Goal: Task Accomplishment & Management: Manage account settings

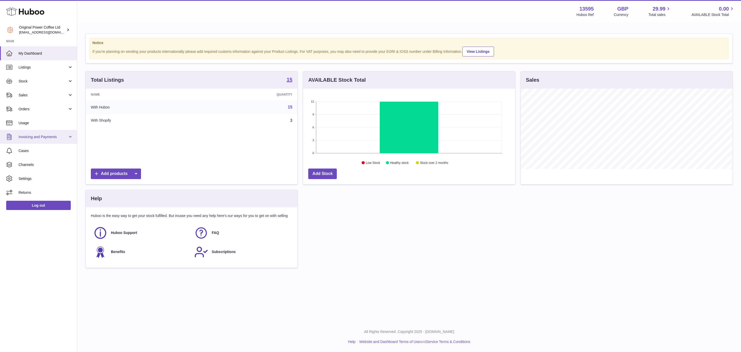
click at [37, 139] on link "Invoicing and Payments" at bounding box center [38, 137] width 77 height 14
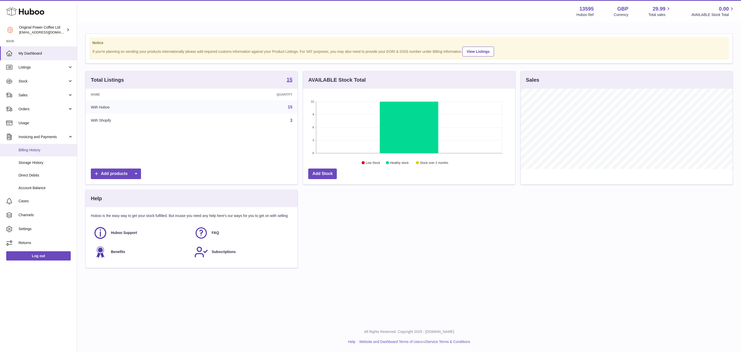
click at [37, 151] on span "Billing History" at bounding box center [46, 149] width 55 height 5
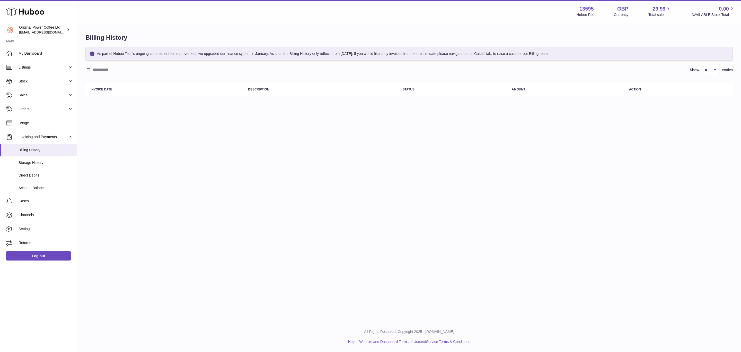
click at [352, 202] on div "Menu Huboo 13595 Huboo Ref GBP Currency 29.99 Total sales 0.00 AVAILABLE Stock …" at bounding box center [409, 160] width 664 height 321
